Goal: Task Accomplishment & Management: Manage account settings

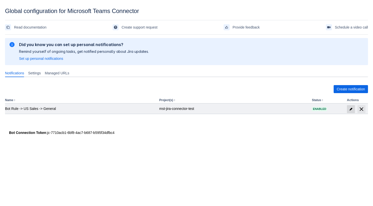
click at [352, 107] on span "edit" at bounding box center [351, 109] width 4 height 4
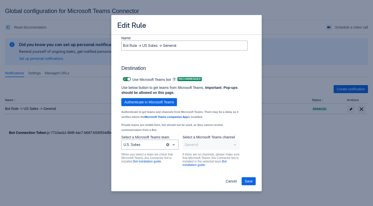
scroll to position [349, 0]
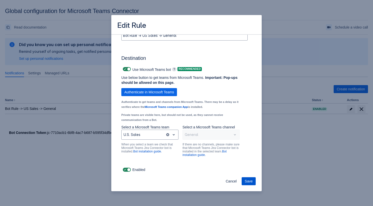
click at [249, 180] on span "Save" at bounding box center [249, 182] width 8 height 8
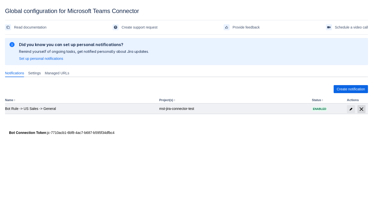
click at [360, 107] on span "delete" at bounding box center [362, 109] width 6 height 6
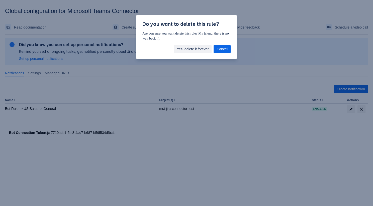
click at [198, 48] on span "Yes, delete it forever" at bounding box center [193, 49] width 32 height 8
